Goal: Task Accomplishment & Management: Manage account settings

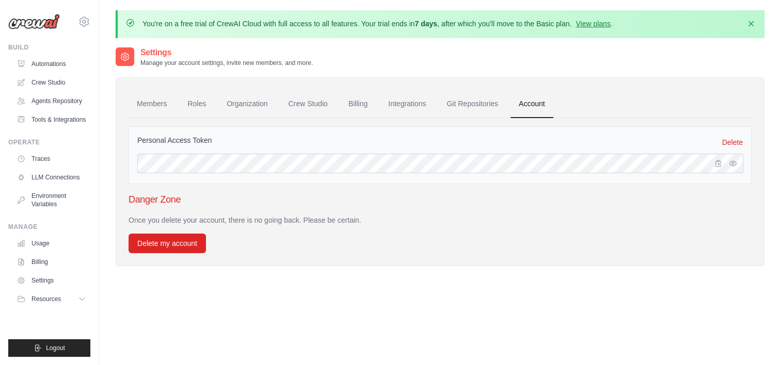
drag, startPoint x: 430, startPoint y: 201, endPoint x: 421, endPoint y: 202, distance: 9.3
drag, startPoint x: 421, startPoint y: 202, endPoint x: 374, endPoint y: 204, distance: 47.0
click at [374, 204] on h3 "Danger Zone" at bounding box center [439, 199] width 623 height 14
click at [425, 105] on link "Integrations" at bounding box center [407, 104] width 54 height 28
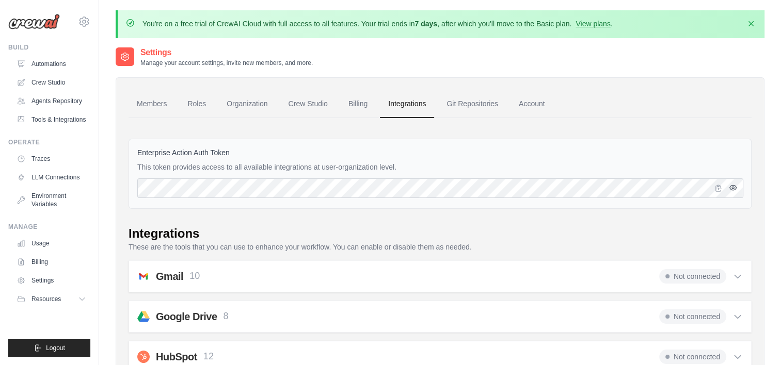
click at [733, 188] on icon "button" at bounding box center [733, 188] width 8 height 8
click at [544, 105] on link "Account" at bounding box center [531, 104] width 43 height 28
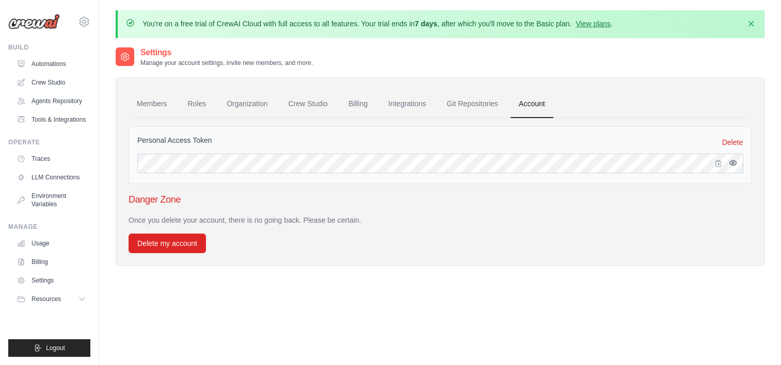
click at [732, 163] on icon "button" at bounding box center [733, 163] width 8 height 8
click at [418, 106] on link "Integrations" at bounding box center [407, 104] width 54 height 28
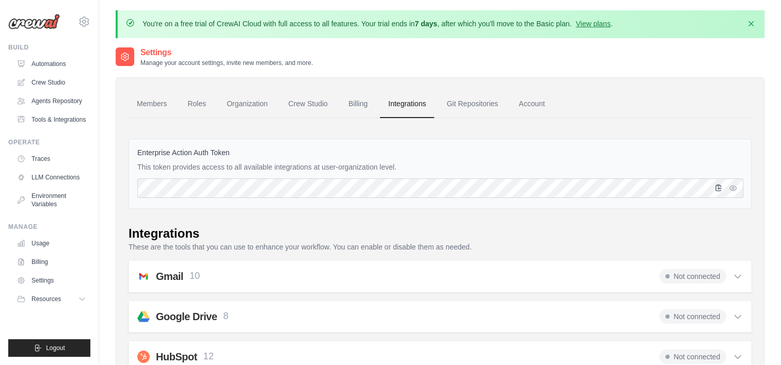
click at [716, 185] on icon "button" at bounding box center [718, 188] width 8 height 8
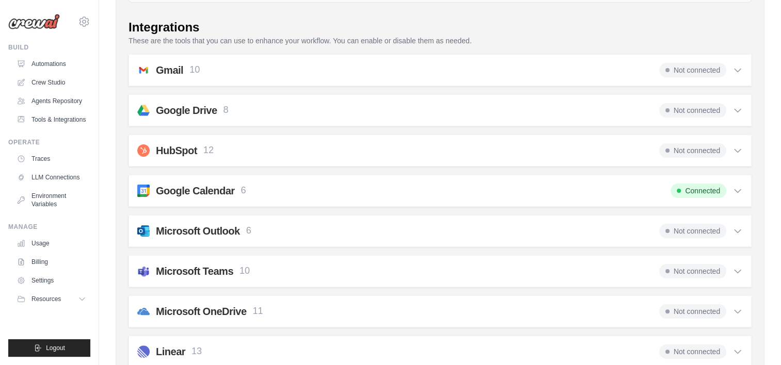
scroll to position [52, 0]
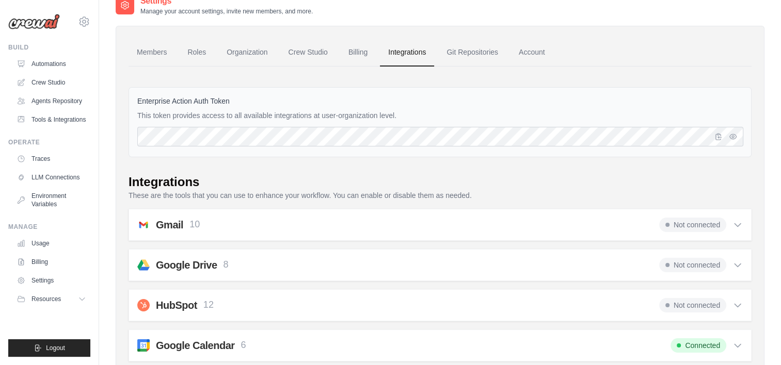
drag, startPoint x: 511, startPoint y: 146, endPoint x: 457, endPoint y: 167, distance: 58.2
drag, startPoint x: 454, startPoint y: 168, endPoint x: 380, endPoint y: 166, distance: 73.8
